Goal: Task Accomplishment & Management: Manage account settings

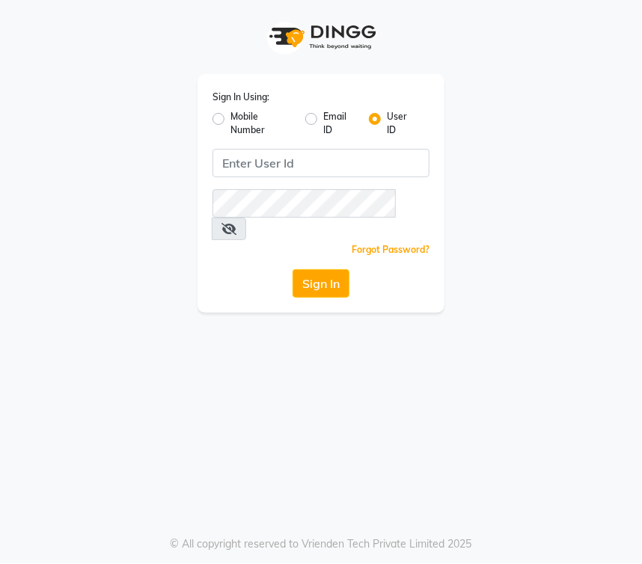
click at [231, 118] on label "Mobile Number" at bounding box center [262, 123] width 63 height 27
click at [231, 118] on input "Mobile Number" at bounding box center [236, 115] width 10 height 10
radio input "true"
radio input "false"
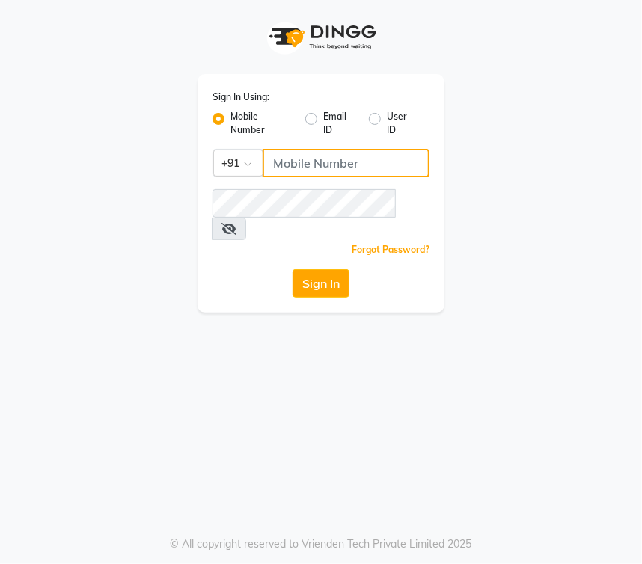
click at [296, 164] on input "Username" at bounding box center [346, 163] width 167 height 28
type input "9892607969"
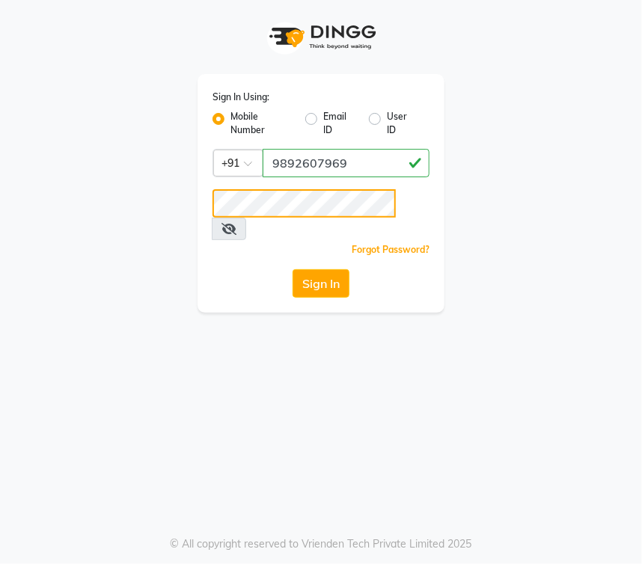
click at [293, 269] on button "Sign In" at bounding box center [321, 283] width 57 height 28
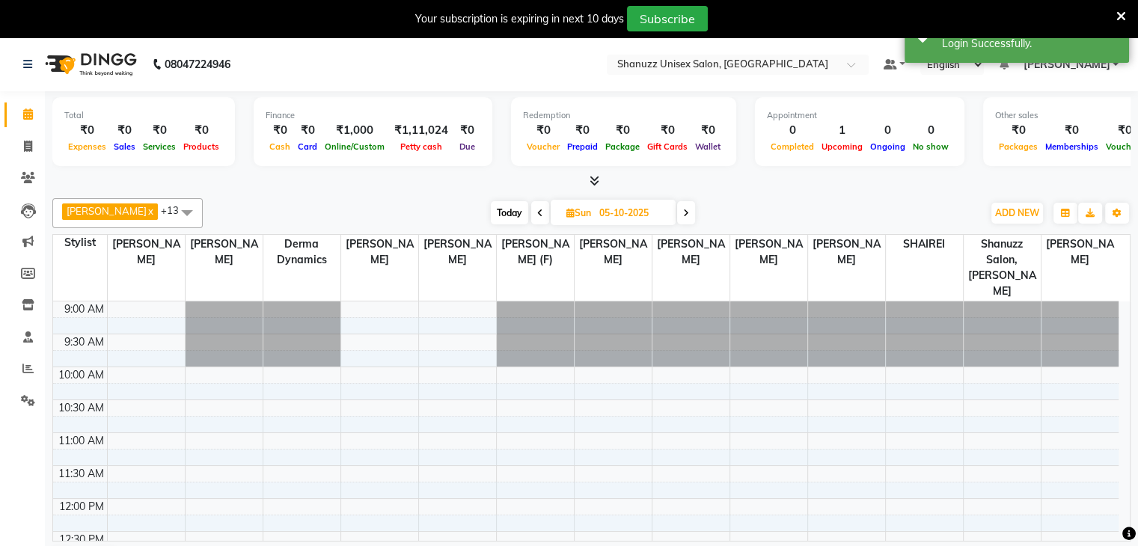
click at [601, 216] on input "05-10-2025" at bounding box center [632, 213] width 75 height 22
select select "10"
select select "2025"
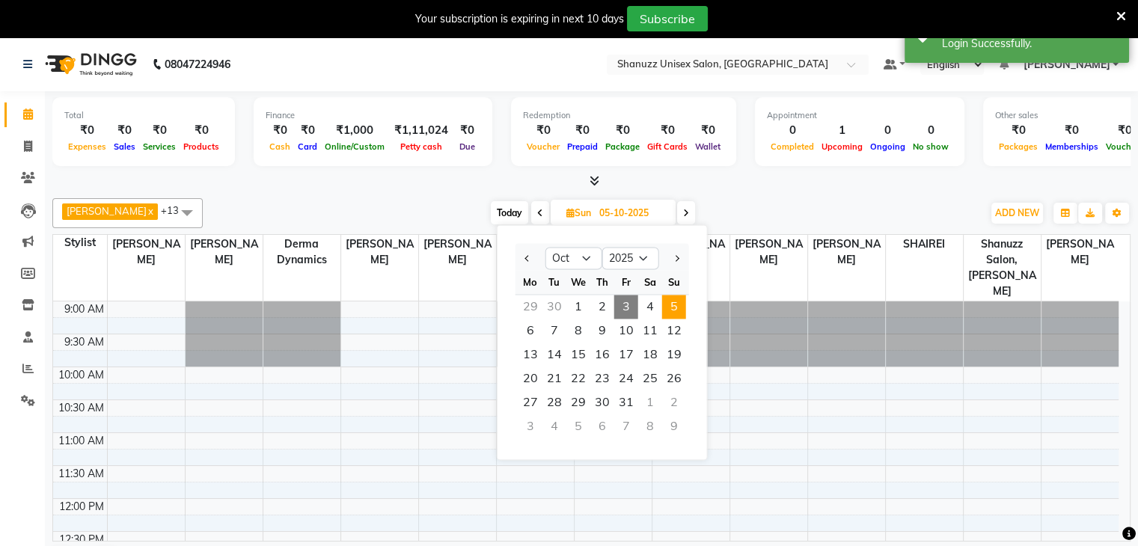
click at [469, 204] on div "[DATE] [DATE] Jan Feb Mar Apr May Jun [DATE] Aug Sep Oct Nov [DATE] 2016 2017 2…" at bounding box center [592, 213] width 765 height 22
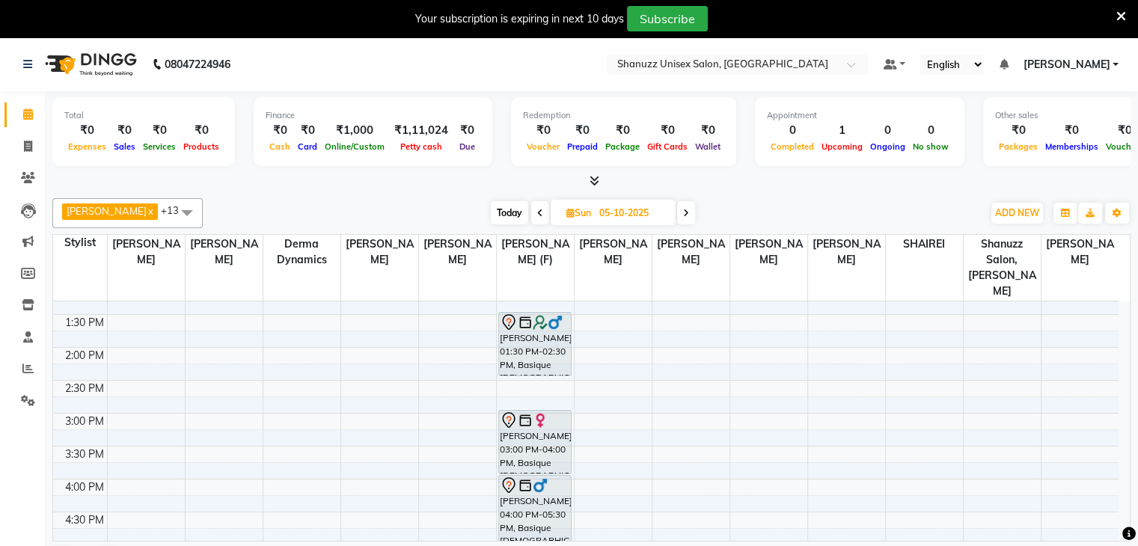
scroll to position [281, 0]
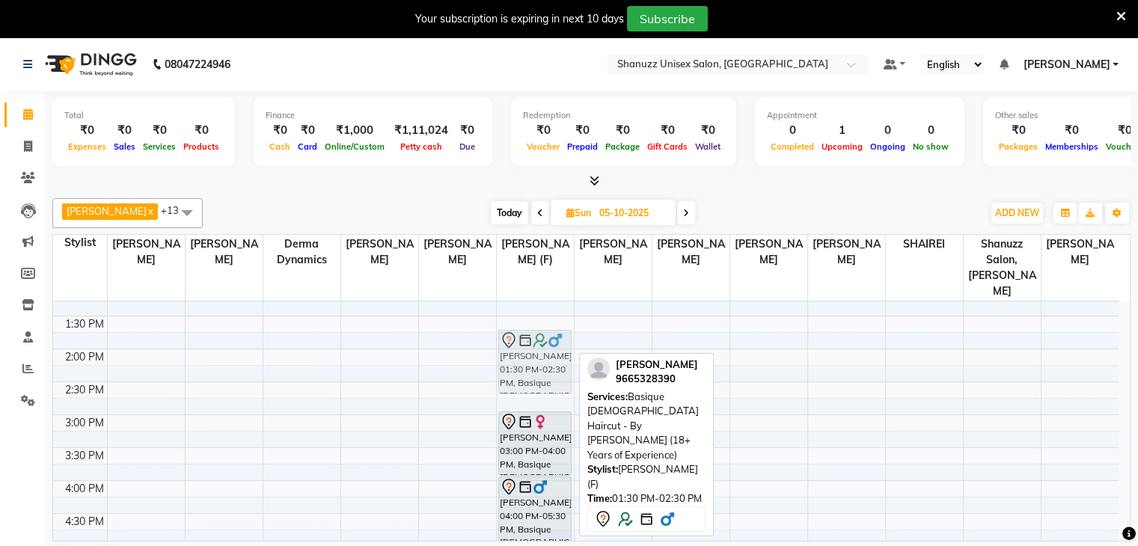
drag, startPoint x: 512, startPoint y: 356, endPoint x: 512, endPoint y: 372, distance: 16.5
click at [512, 372] on div "[PERSON_NAME], 01:30 PM-02:30 PM, Basique [DEMOGRAPHIC_DATA] Haircut - By [PERS…" at bounding box center [535, 415] width 77 height 790
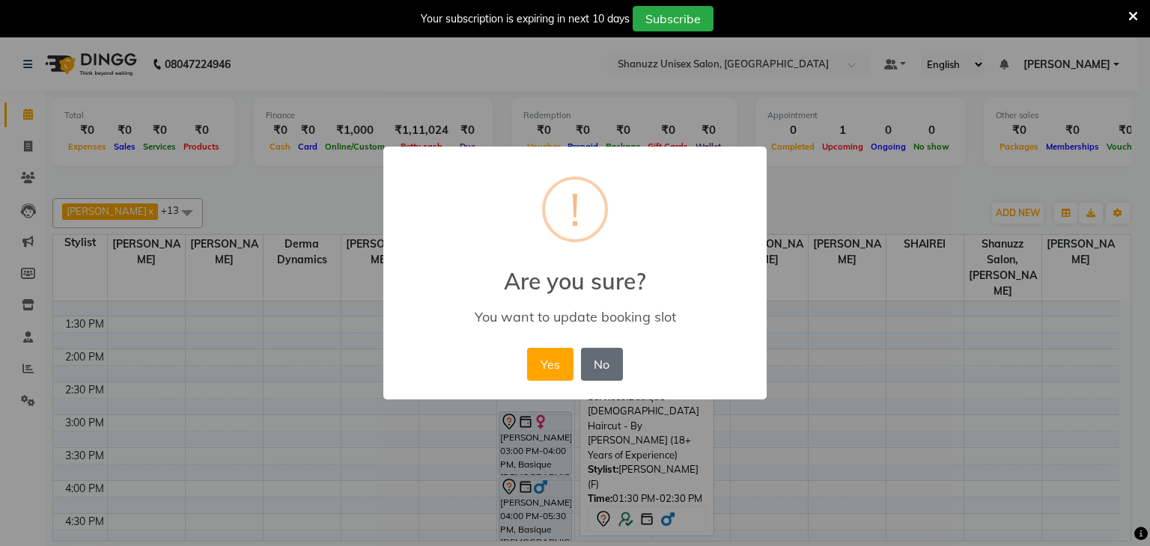
click at [583, 357] on button "No" at bounding box center [602, 364] width 42 height 33
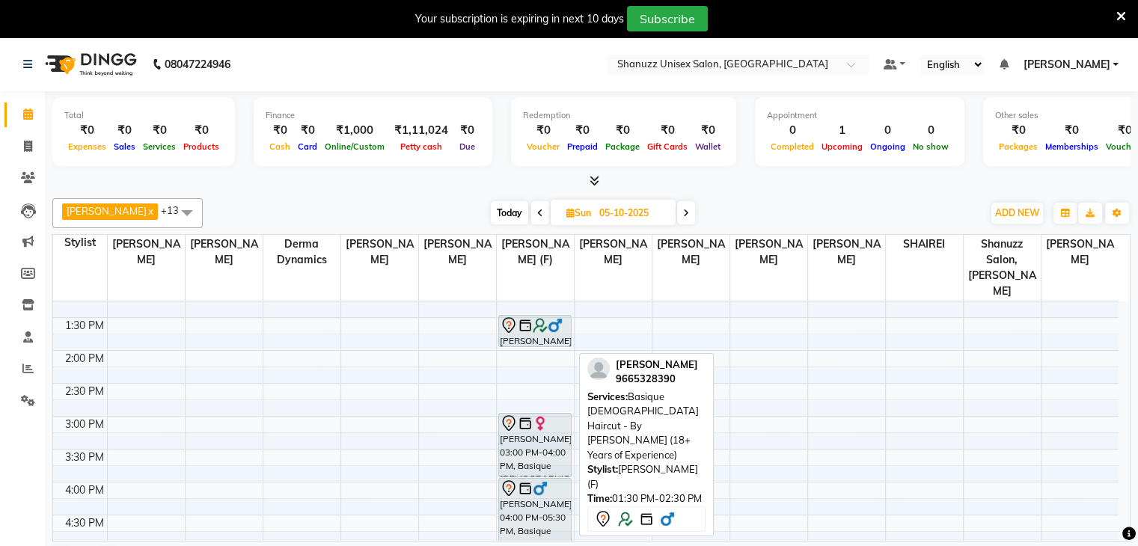
drag, startPoint x: 527, startPoint y: 357, endPoint x: 527, endPoint y: 318, distance: 38.9
click at [527, 318] on div "[PERSON_NAME], 01:30 PM-02:30 PM, Basique [DEMOGRAPHIC_DATA] Haircut - By [PERS…" at bounding box center [535, 417] width 77 height 790
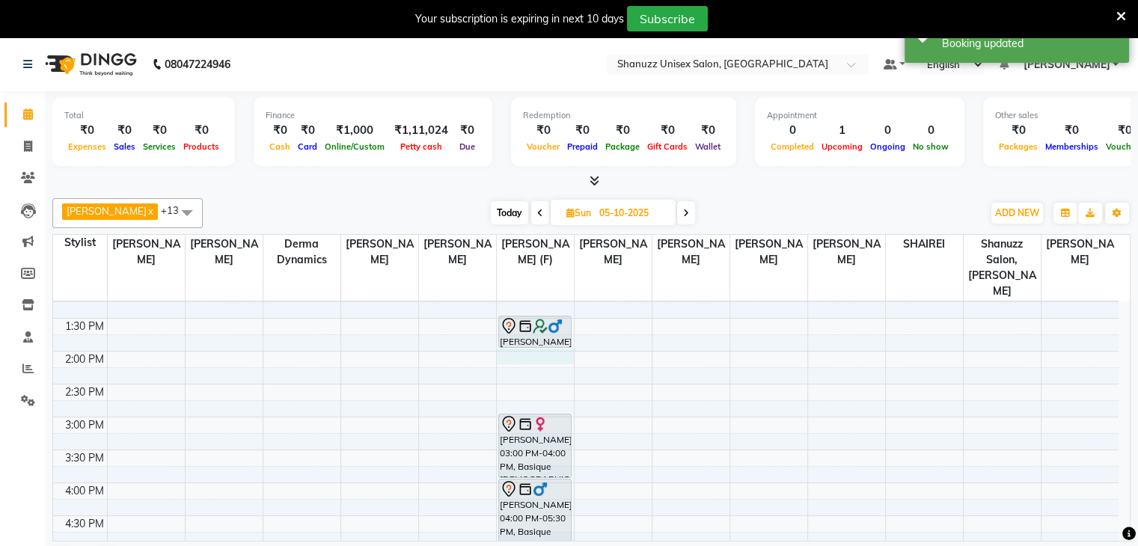
click at [521, 339] on div "9:00 AM 9:30 AM 10:00 AM 10:30 AM 11:00 AM 11:30 AM 12:00 PM 12:30 PM 1:00 PM 1…" at bounding box center [586, 417] width 1066 height 790
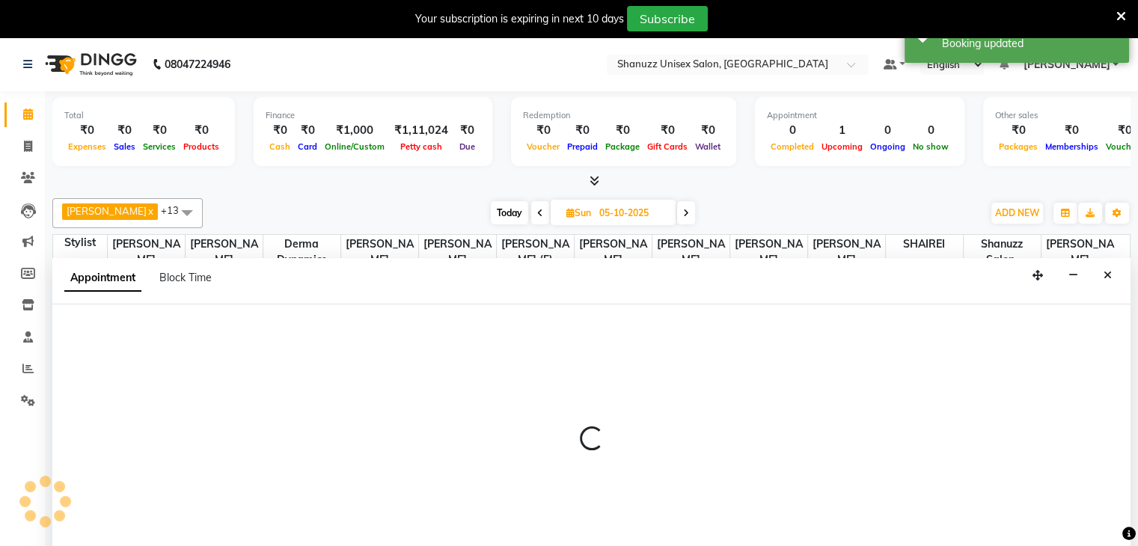
scroll to position [38, 0]
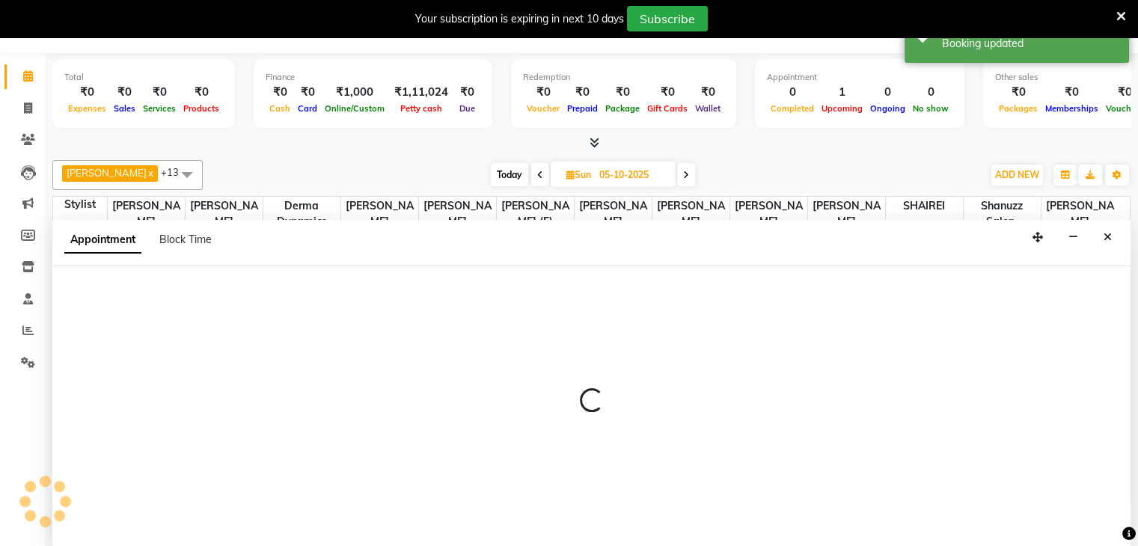
select select "59304"
select select "tentative"
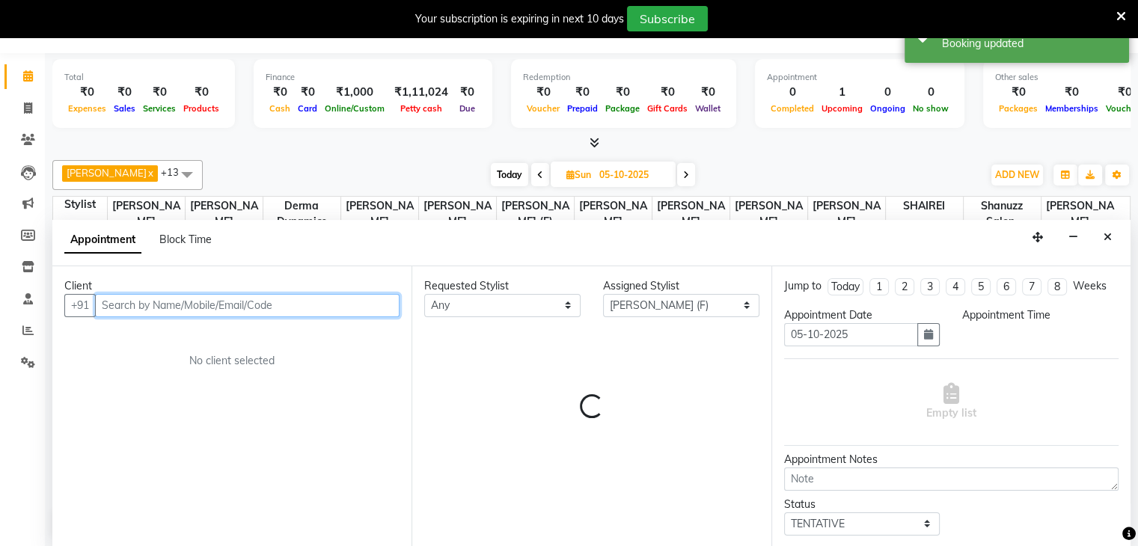
select select "840"
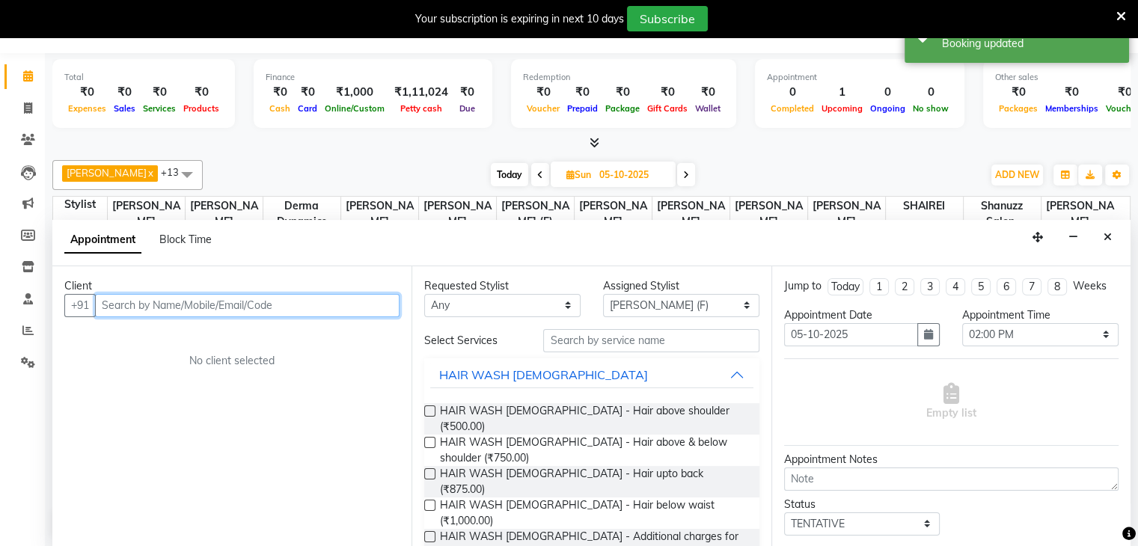
click at [232, 306] on input "text" at bounding box center [247, 305] width 305 height 23
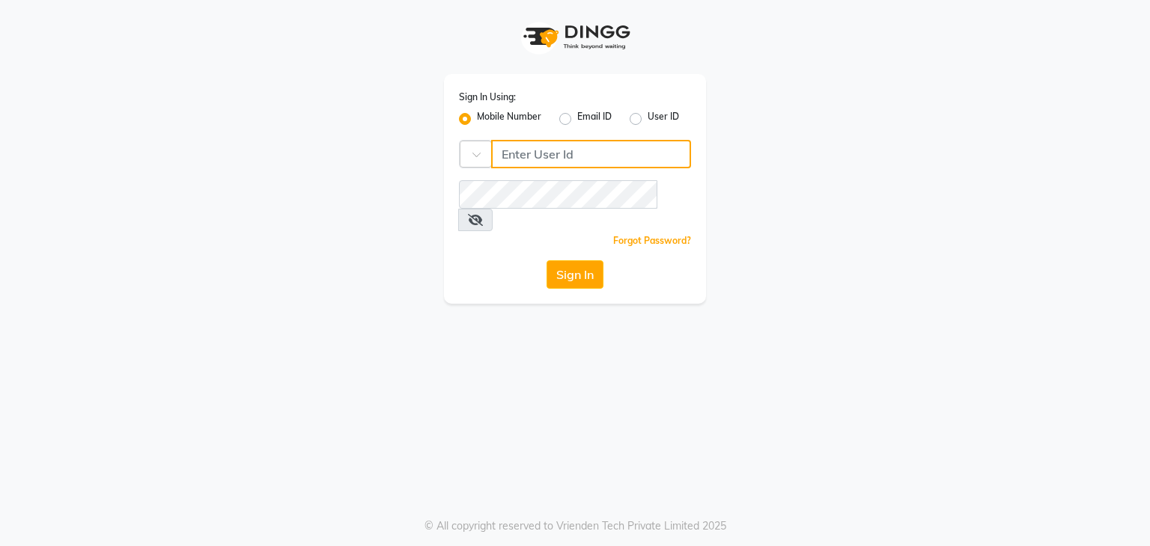
click at [605, 150] on input "Username" at bounding box center [591, 154] width 200 height 28
click at [522, 159] on input "Username" at bounding box center [591, 154] width 200 height 28
type input "9307729665"
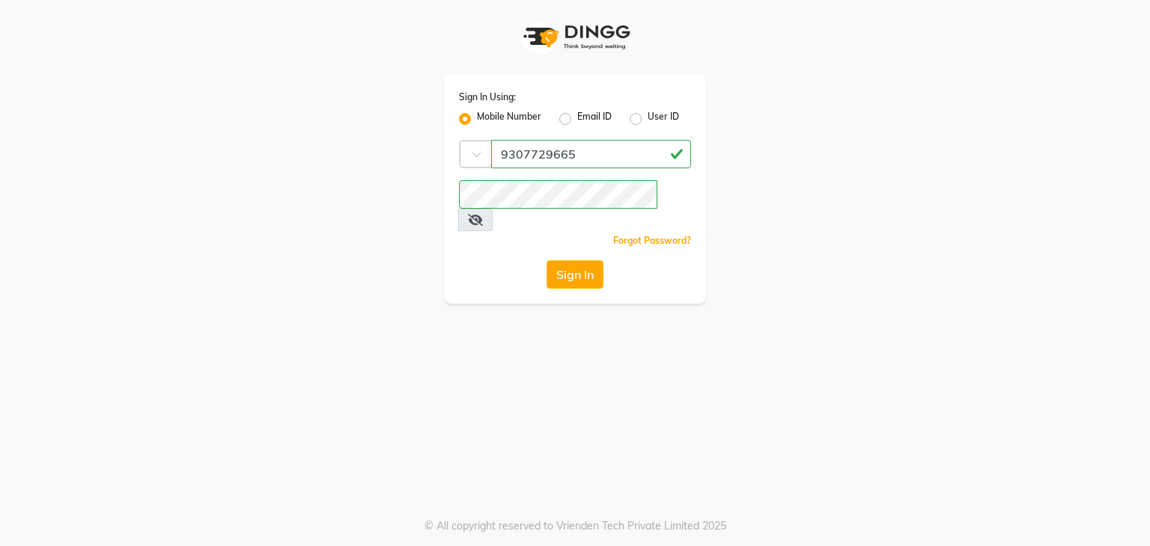
click at [483, 214] on icon at bounding box center [475, 220] width 15 height 12
click at [567, 260] on button "Sign In" at bounding box center [574, 274] width 57 height 28
